Goal: Task Accomplishment & Management: Manage account settings

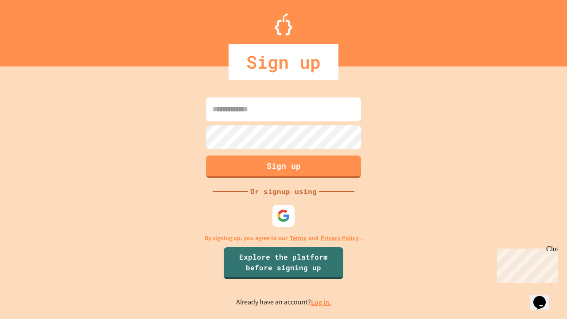
click at [322, 302] on link "Log in." at bounding box center [321, 302] width 20 height 9
